Goal: Task Accomplishment & Management: Use online tool/utility

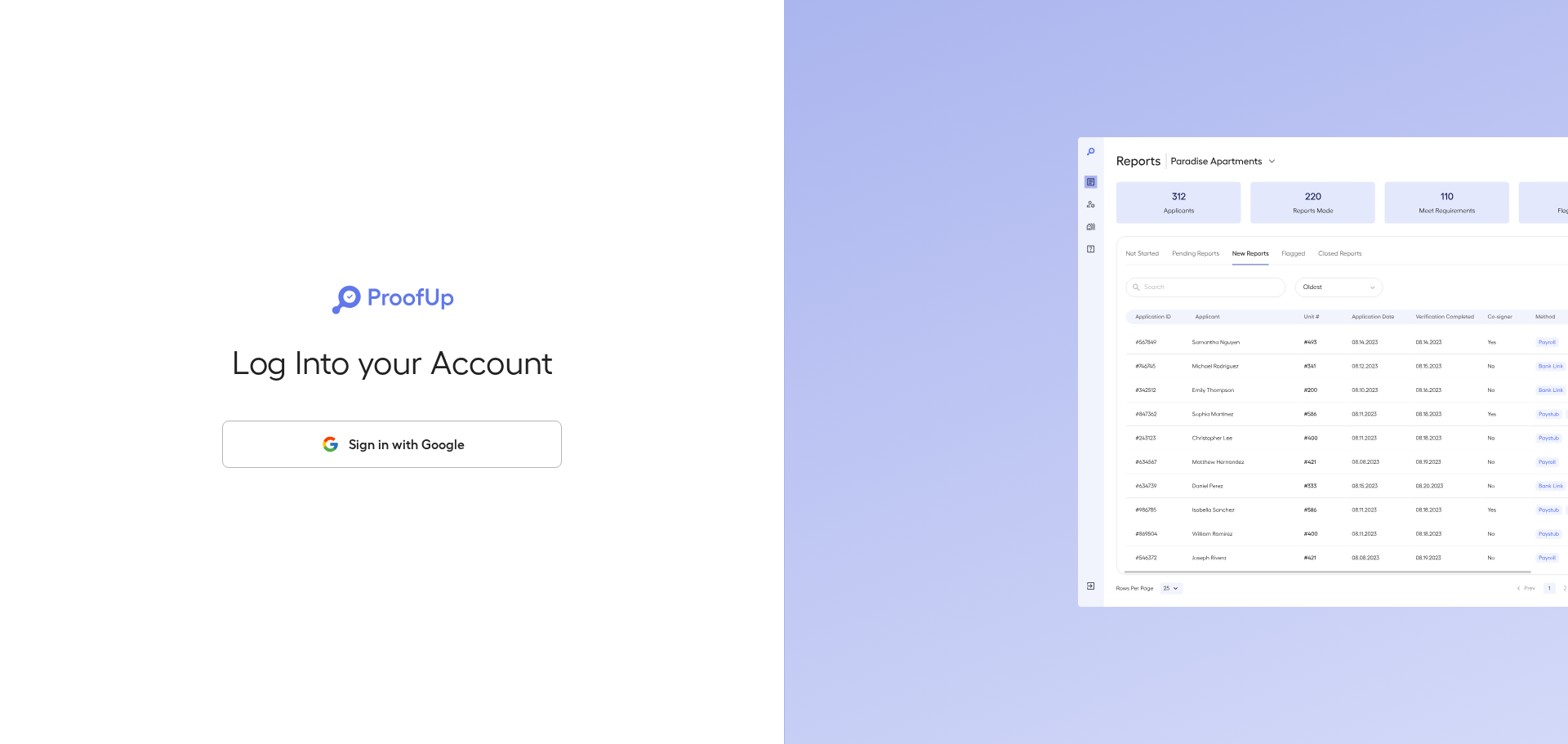
click at [410, 452] on button "Sign in with Google" at bounding box center [392, 444] width 340 height 48
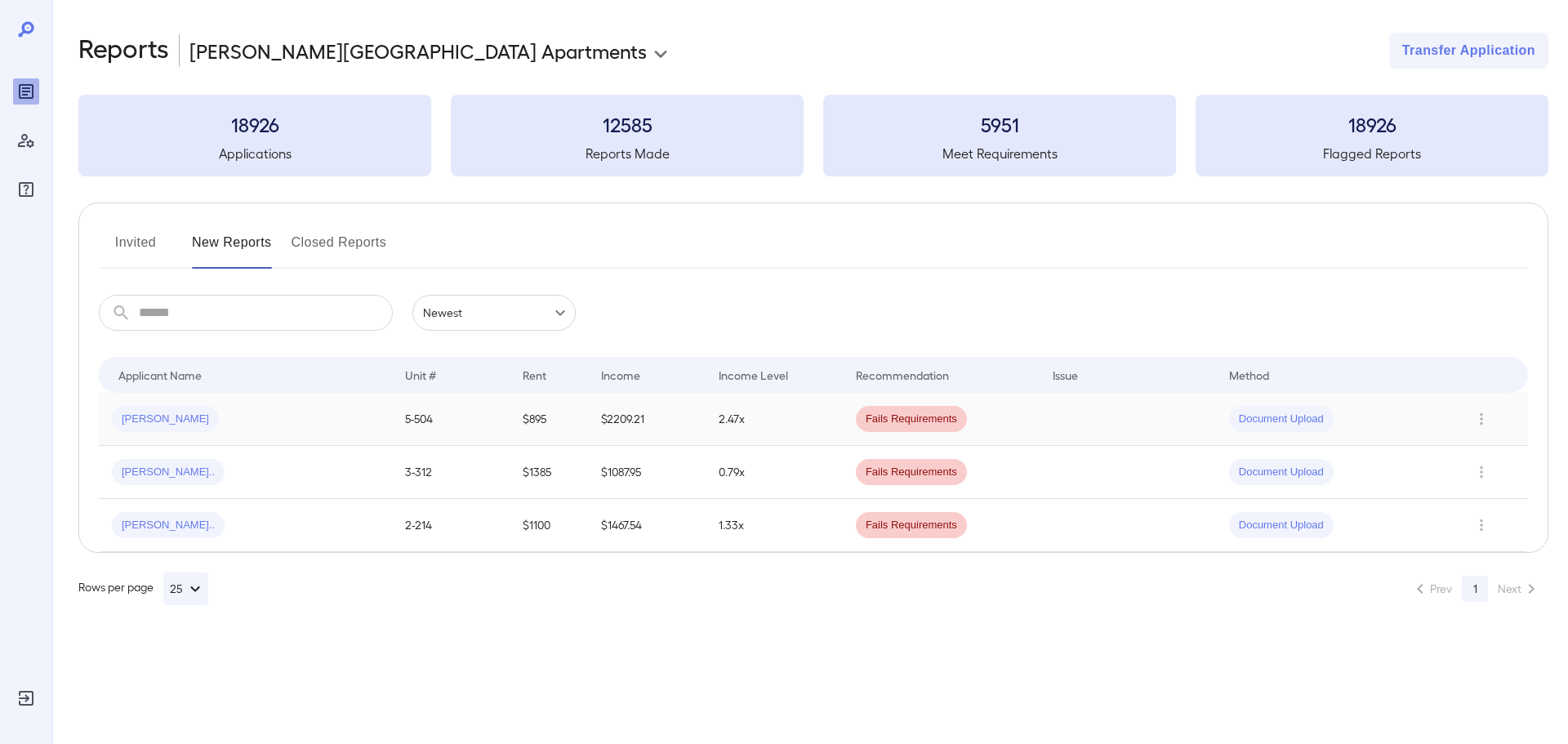
click at [221, 426] on div "[PERSON_NAME]" at bounding box center [245, 419] width 267 height 26
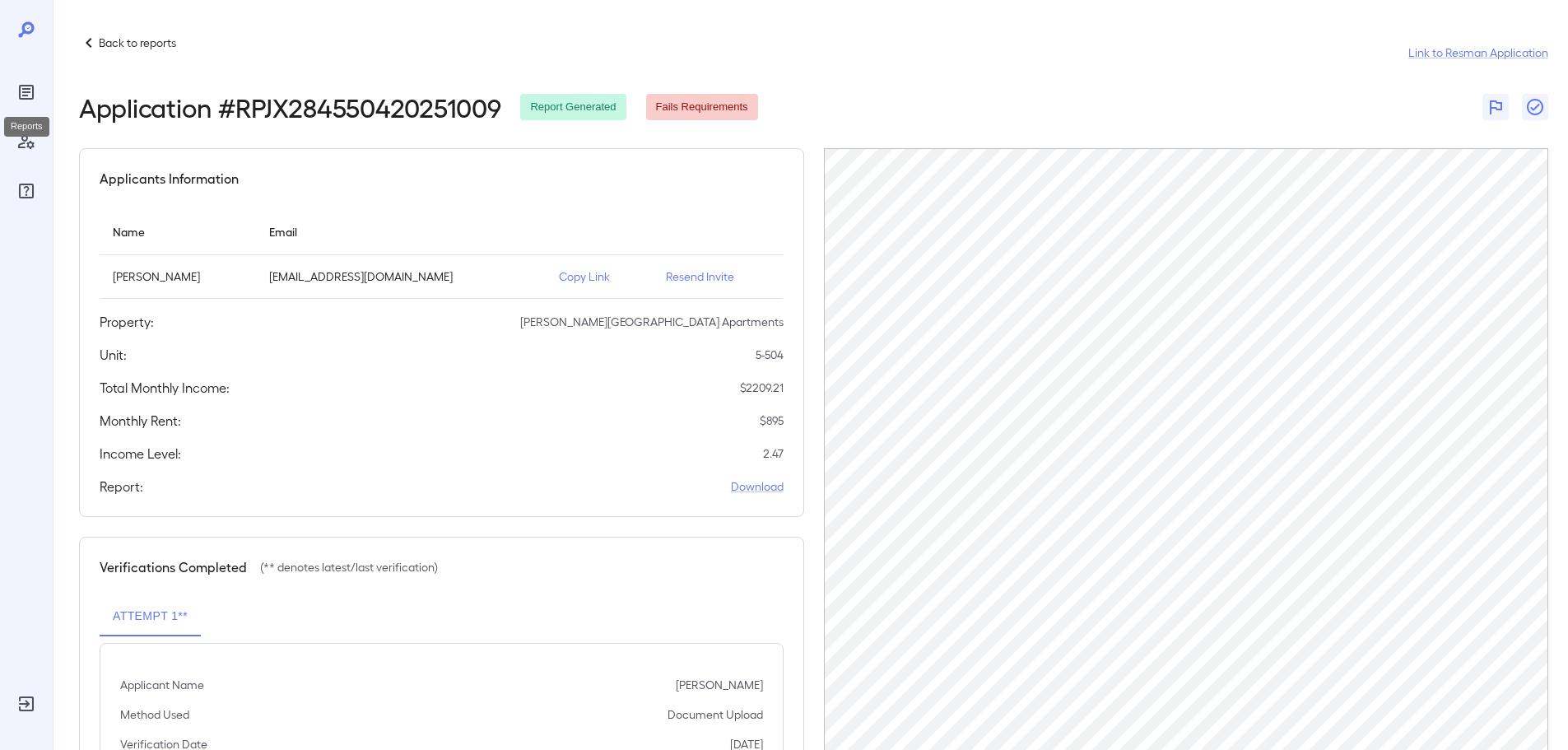
click at [29, 88] on icon "Reports" at bounding box center [26, 92] width 8 height 8
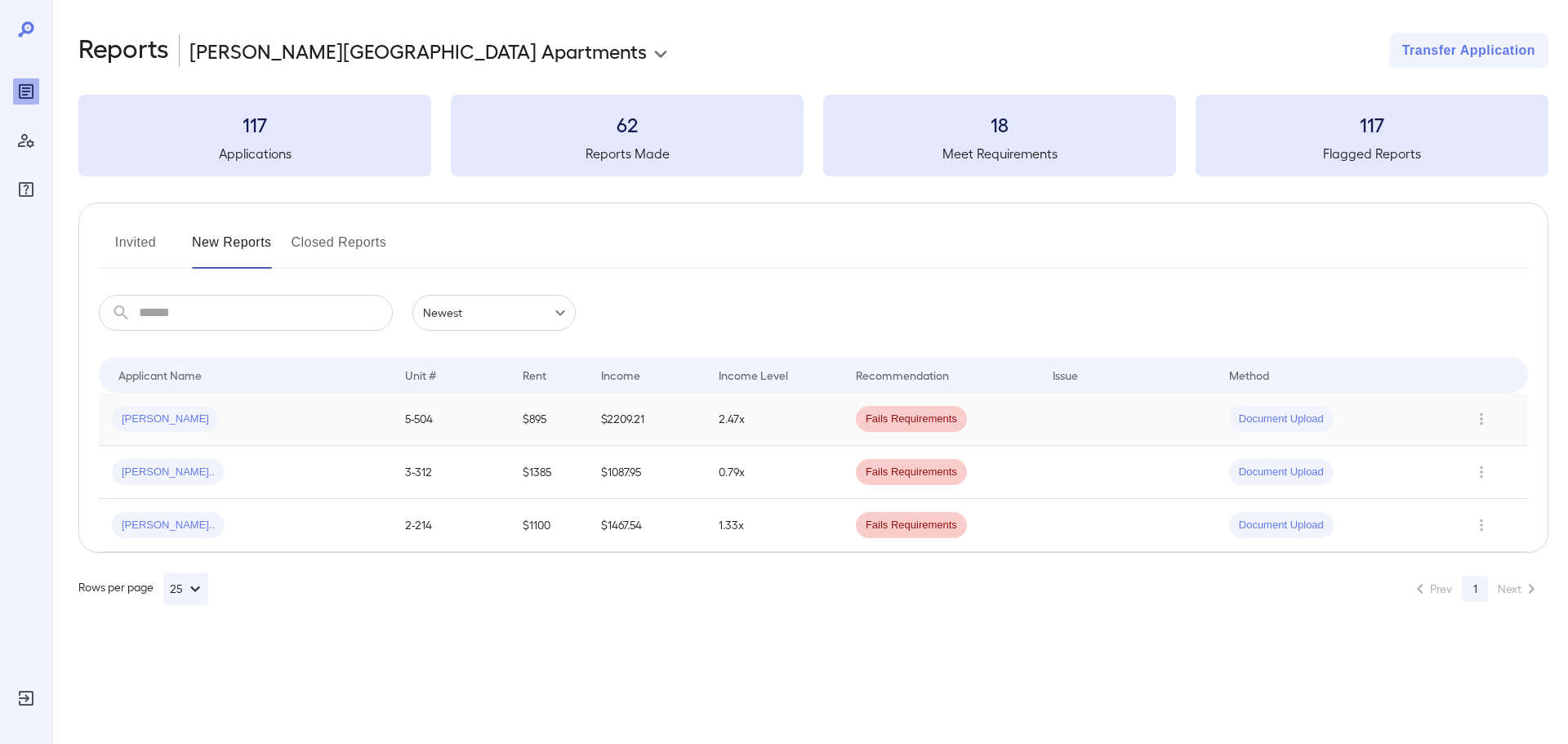
click at [207, 416] on div "[PERSON_NAME]" at bounding box center [245, 419] width 267 height 26
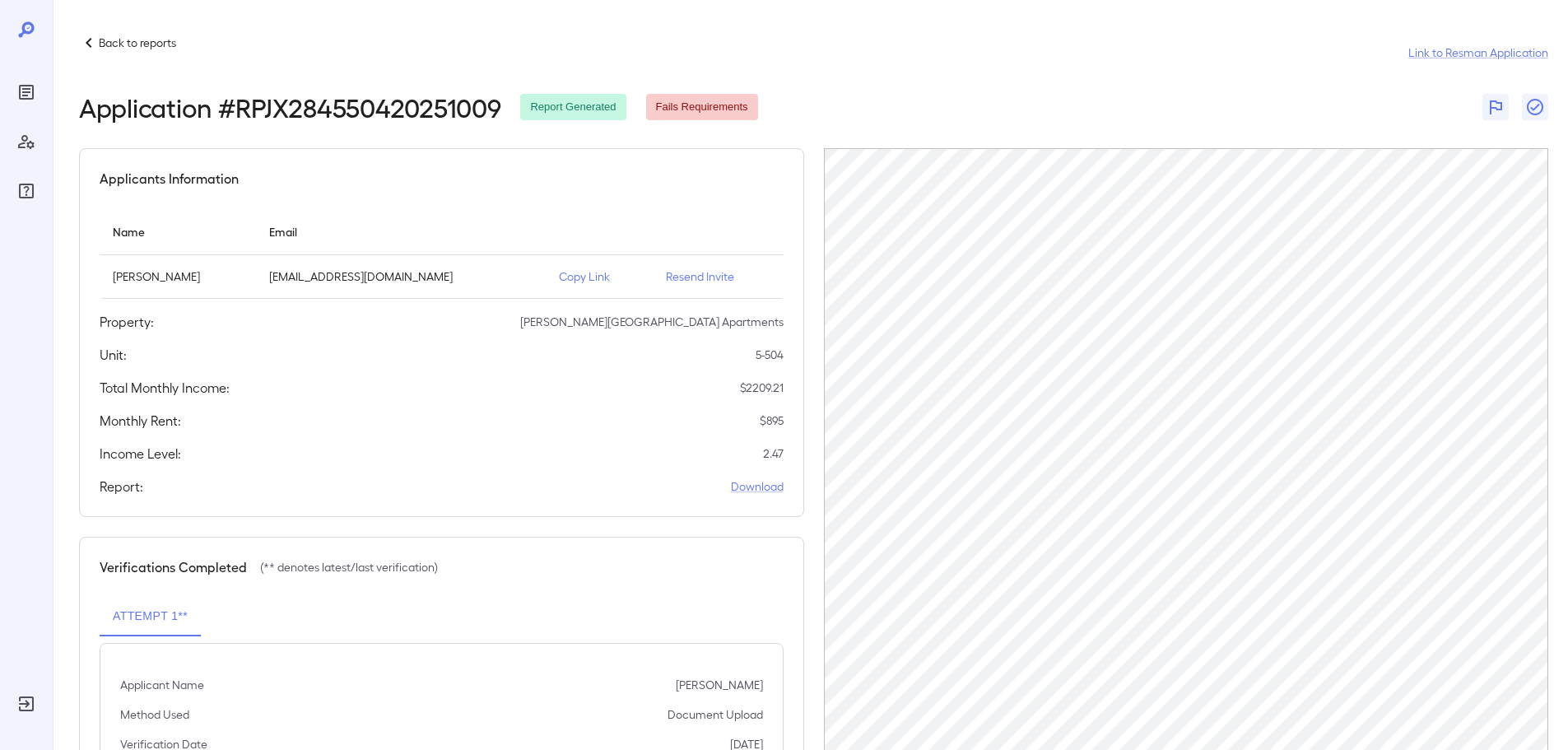
click at [576, 276] on p "Copy Link" at bounding box center [598, 276] width 80 height 17
